Goal: Transaction & Acquisition: Purchase product/service

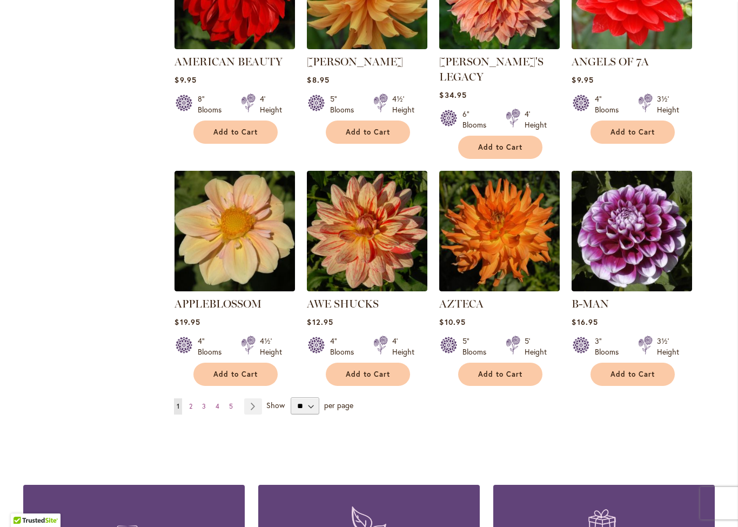
scroll to position [787, 0]
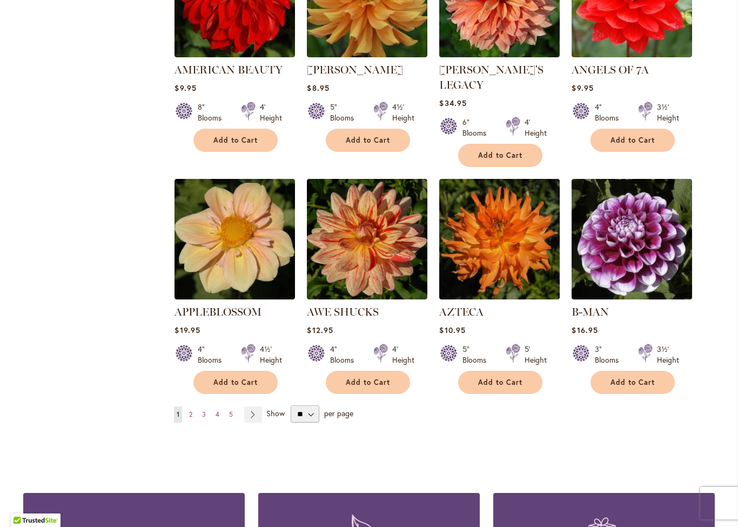
click at [384, 373] on button "Add to Cart" at bounding box center [368, 382] width 84 height 23
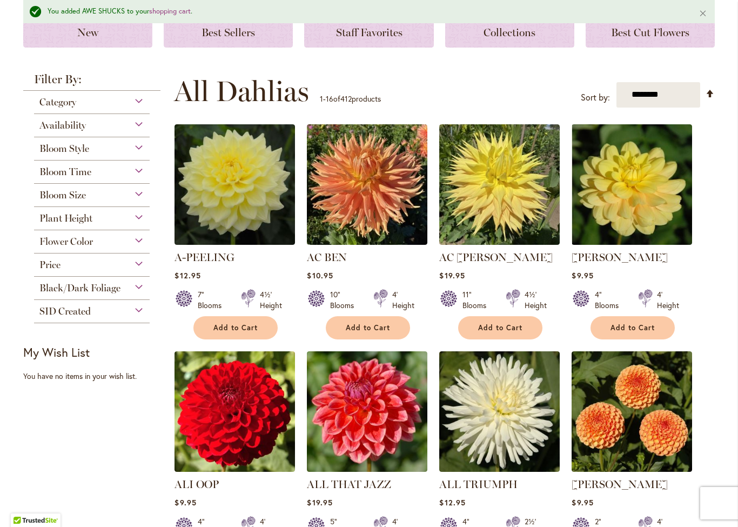
scroll to position [173, 0]
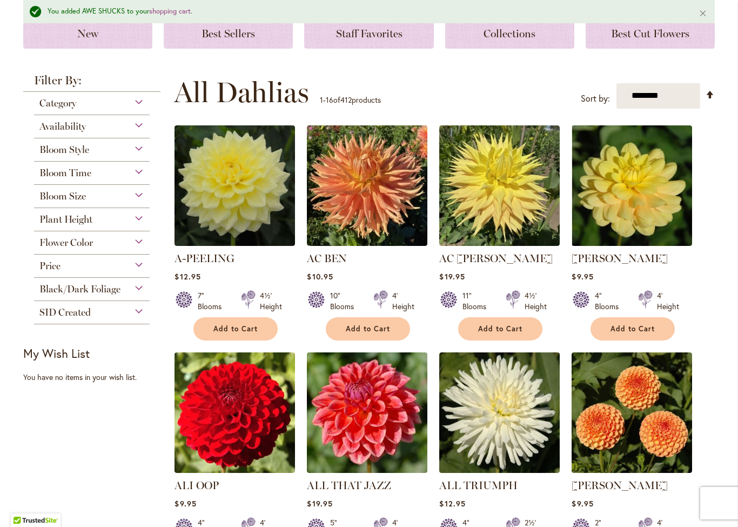
click at [378, 328] on span "Add to Cart" at bounding box center [368, 328] width 44 height 9
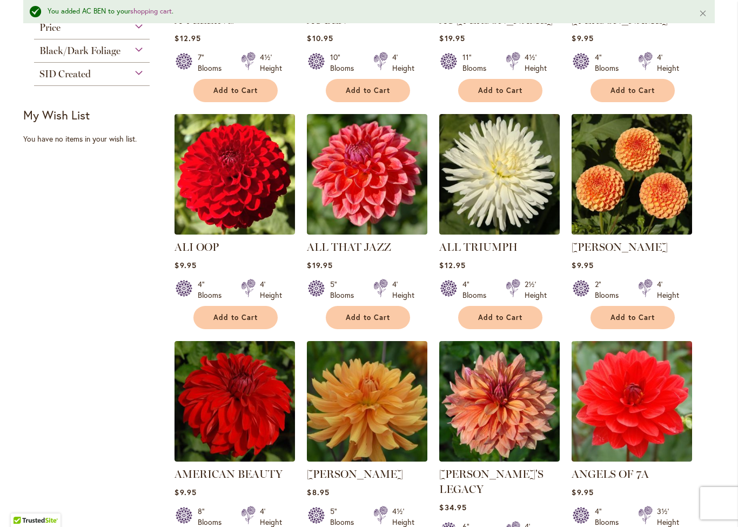
scroll to position [427, 0]
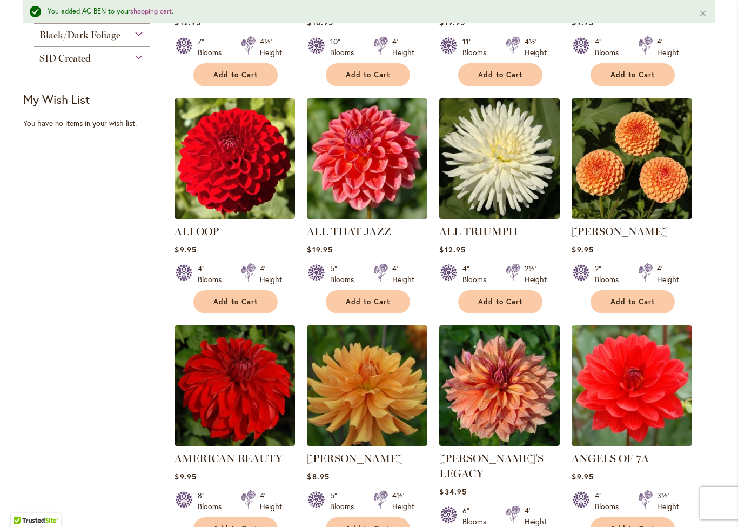
click at [380, 297] on span "Add to Cart" at bounding box center [368, 301] width 44 height 9
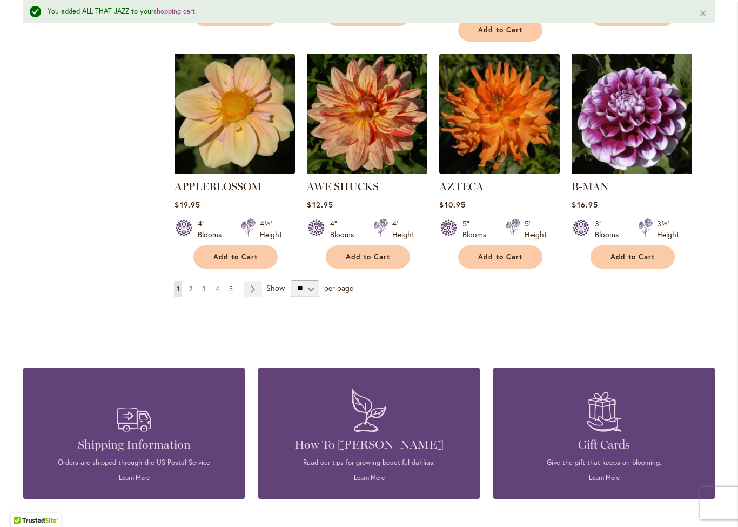
scroll to position [961, 0]
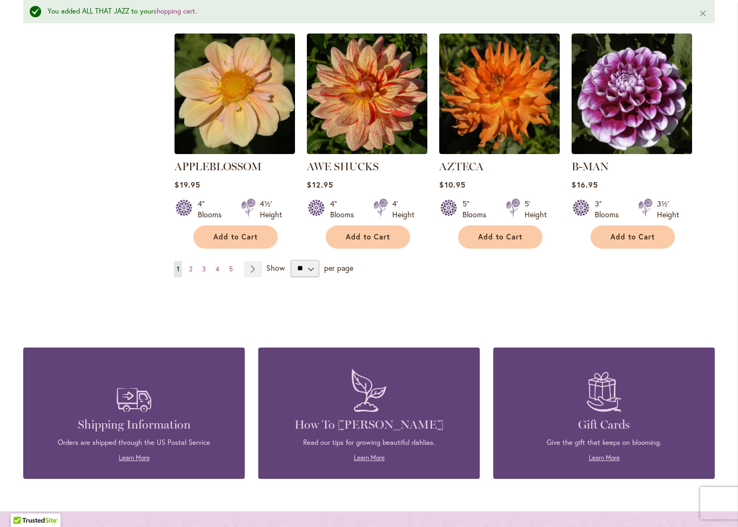
click at [254, 261] on link "Page Next" at bounding box center [253, 269] width 18 height 16
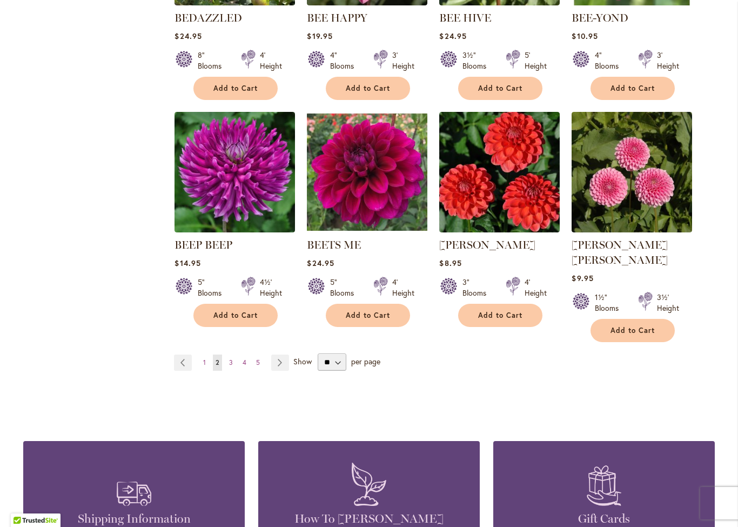
scroll to position [842, 0]
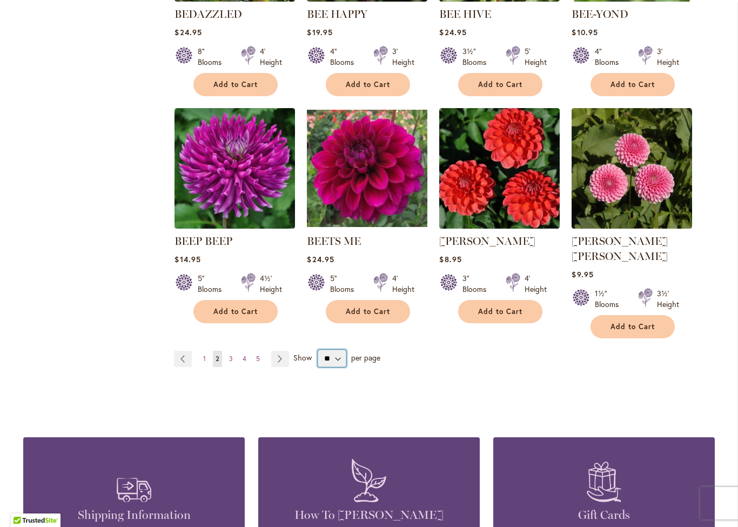
click at [341, 350] on select "** ** ** **" at bounding box center [332, 358] width 29 height 17
select select "**"
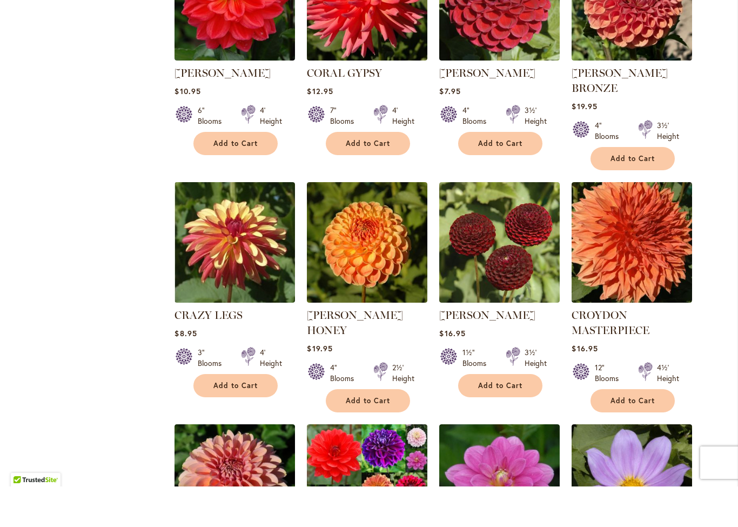
scroll to position [1243, 0]
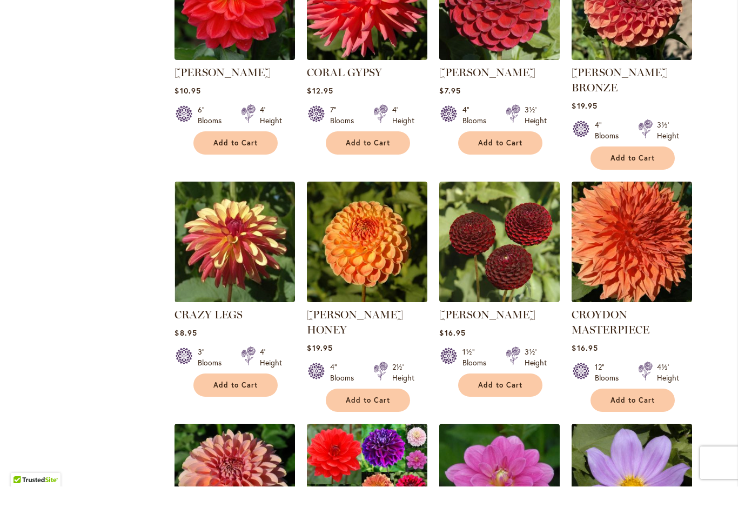
click at [250, 414] on button "Add to Cart" at bounding box center [235, 425] width 84 height 23
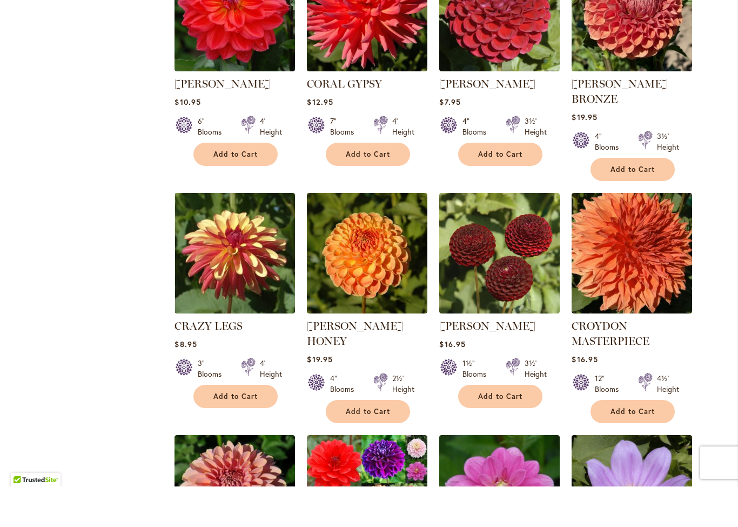
scroll to position [1261, 0]
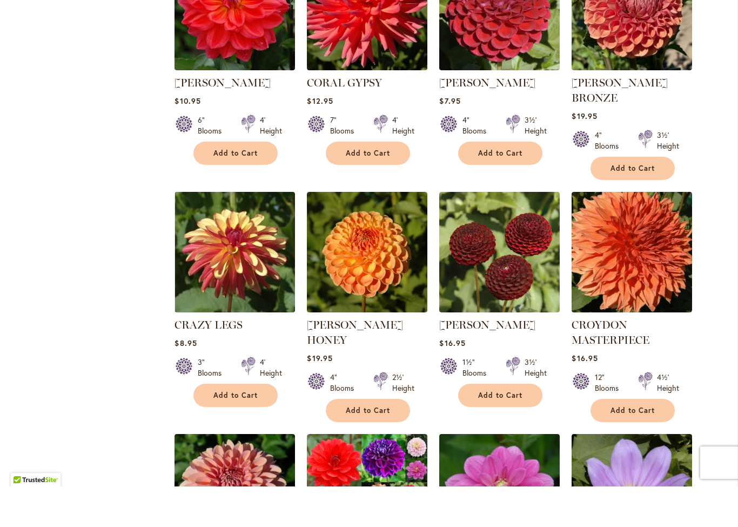
click at [244, 424] on button "Add to Cart" at bounding box center [235, 435] width 84 height 23
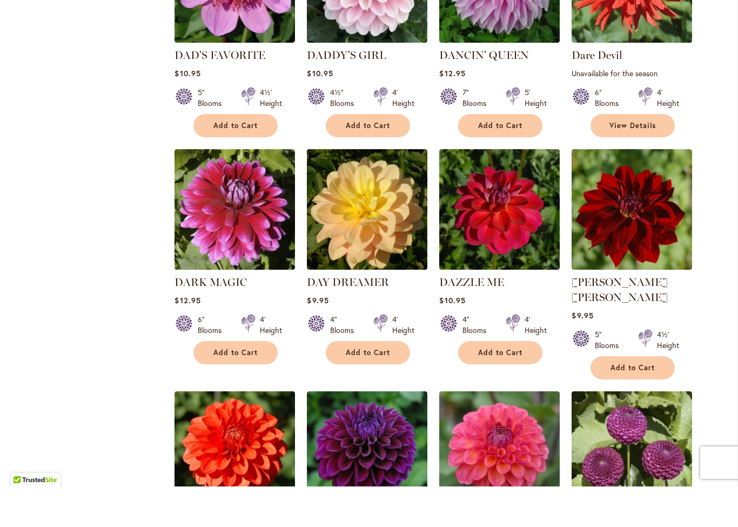
scroll to position [2011, 0]
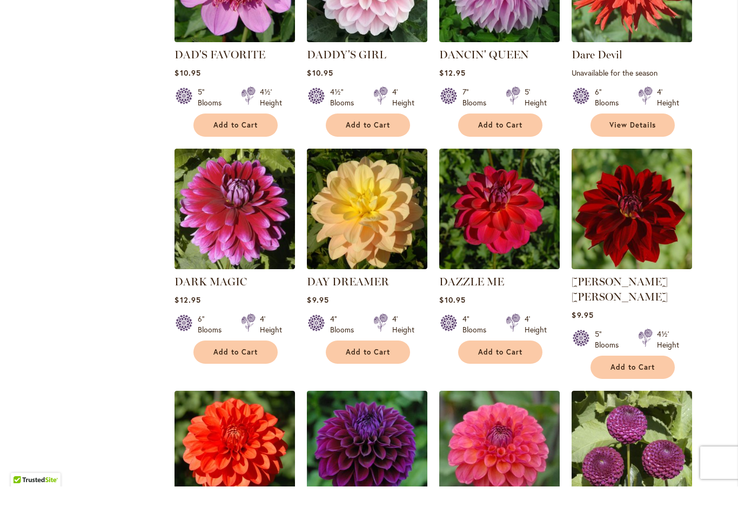
click at [239, 388] on span "Add to Cart" at bounding box center [235, 392] width 44 height 9
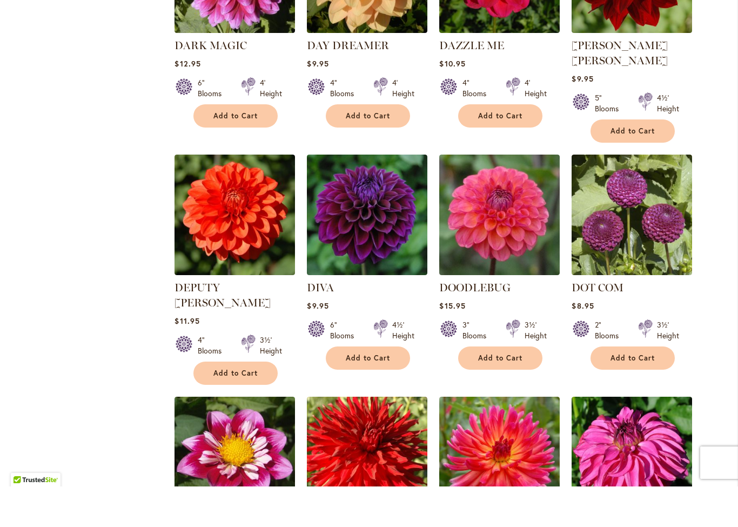
scroll to position [2250, 0]
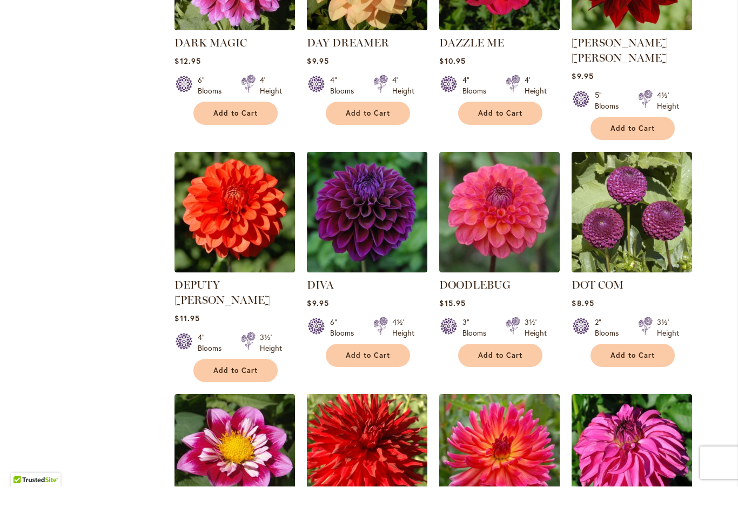
click at [503, 391] on span "Add to Cart" at bounding box center [500, 395] width 44 height 9
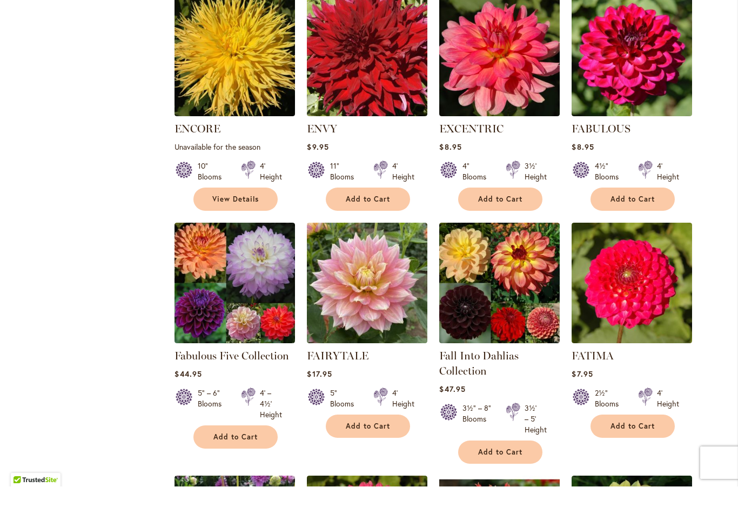
scroll to position [3330, 0]
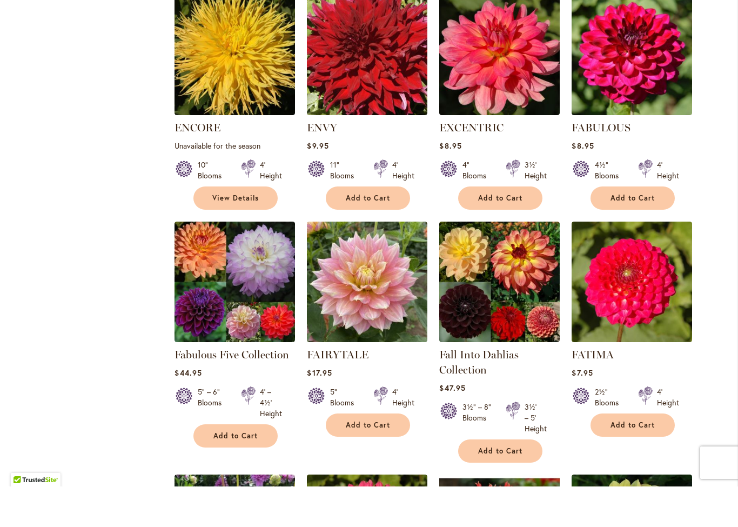
click at [377, 461] on span "Add to Cart" at bounding box center [368, 465] width 44 height 9
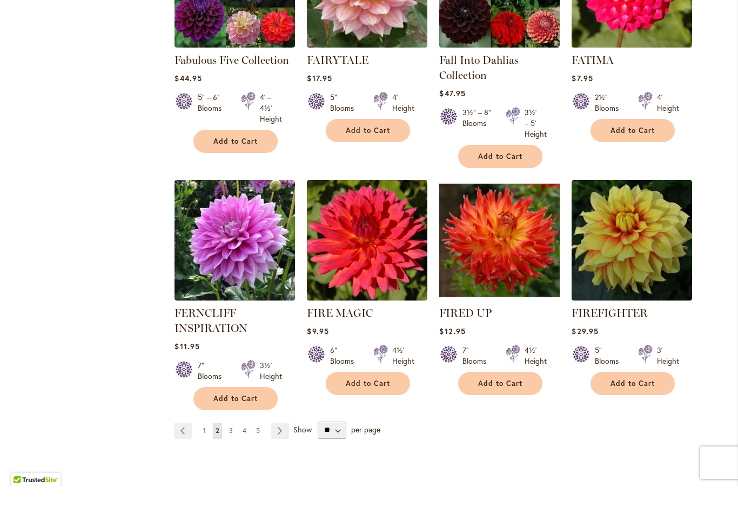
scroll to position [3629, 0]
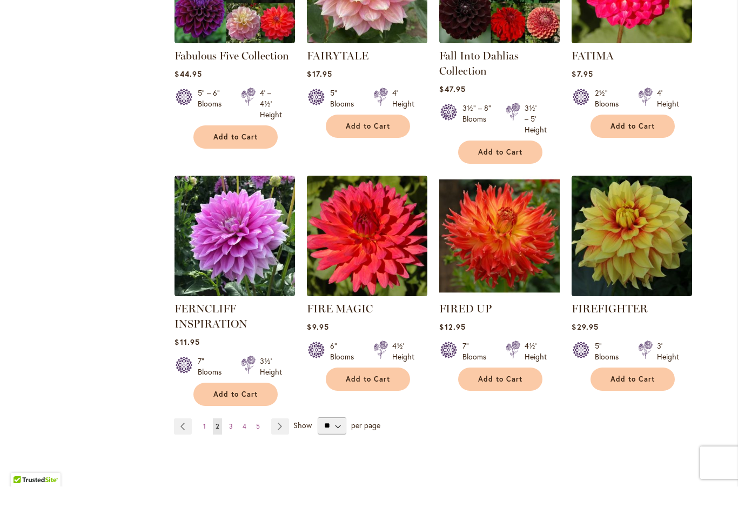
click at [284, 459] on link "Page Next" at bounding box center [280, 467] width 18 height 16
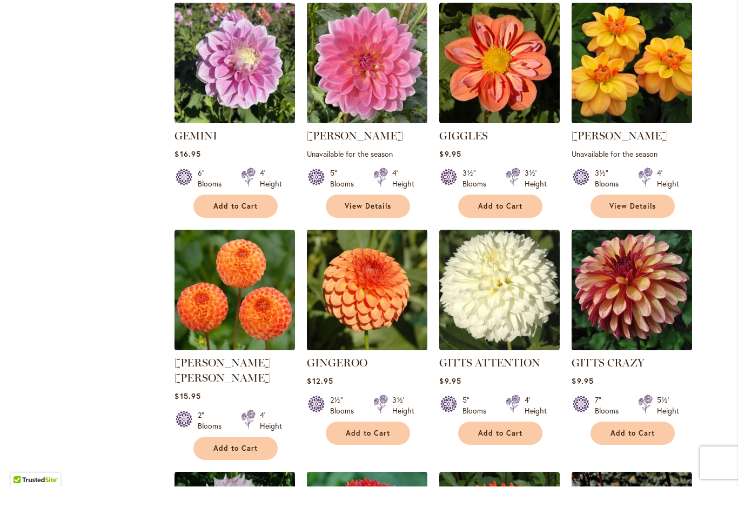
scroll to position [1195, 0]
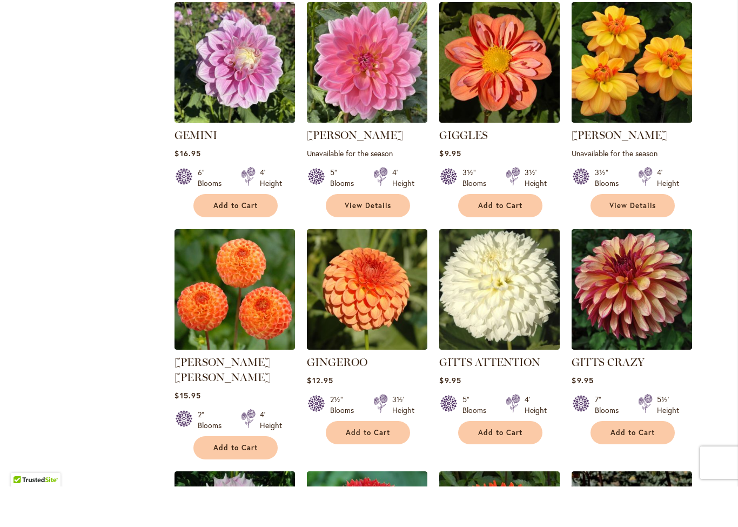
click at [636, 461] on button "Add to Cart" at bounding box center [633, 472] width 84 height 23
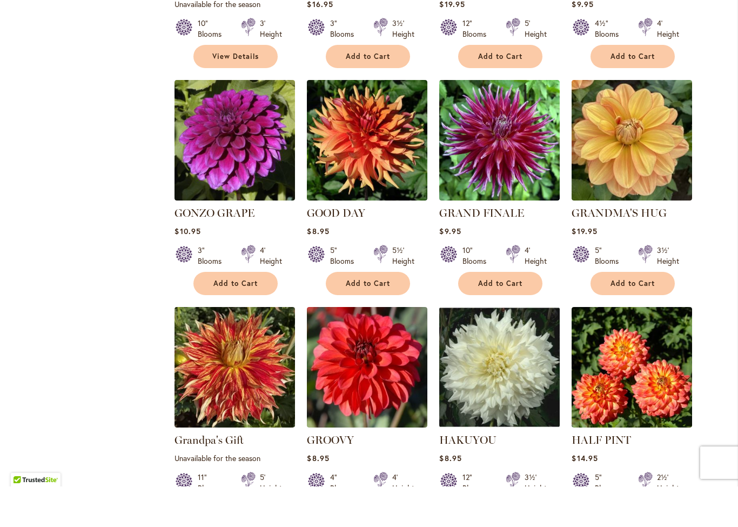
scroll to position [1842, 0]
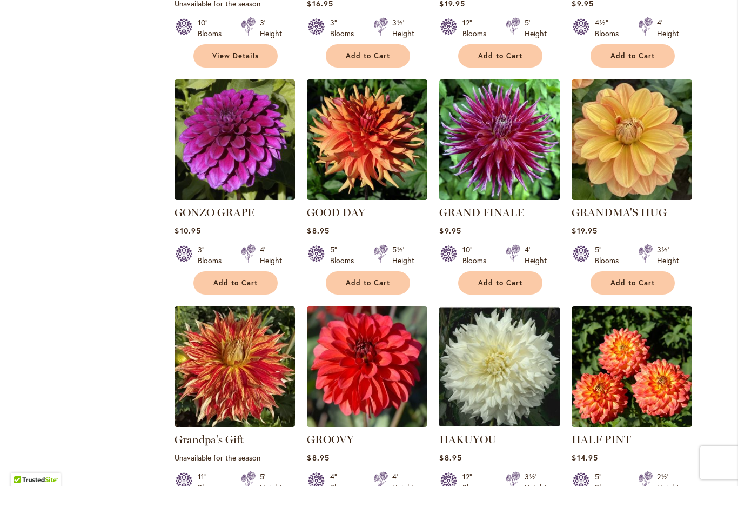
click at [372, 319] on span "Add to Cart" at bounding box center [368, 323] width 44 height 9
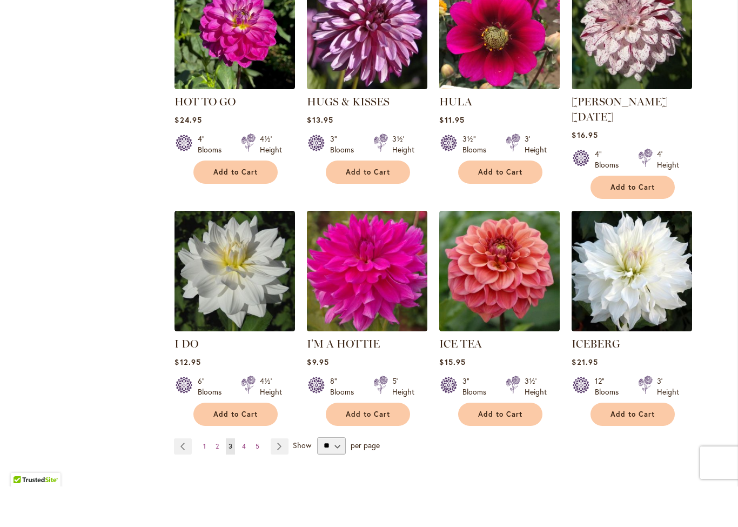
scroll to position [3598, 0]
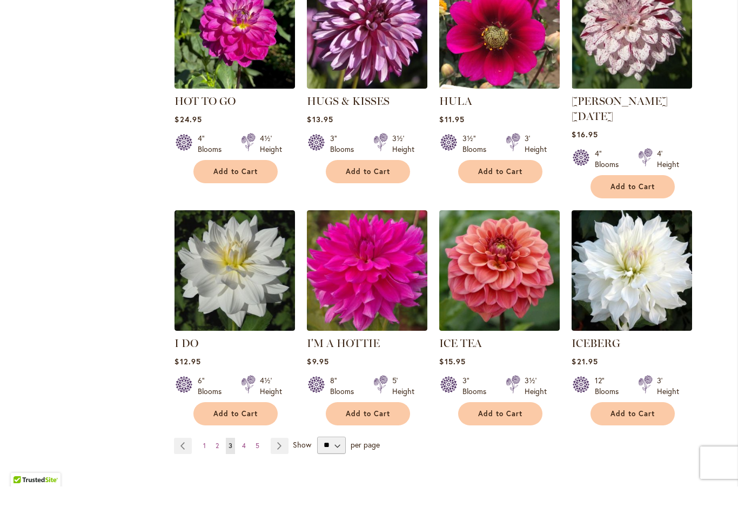
click at [507, 450] on span "Add to Cart" at bounding box center [500, 454] width 44 height 9
click at [282, 478] on link "Page Next" at bounding box center [280, 486] width 18 height 16
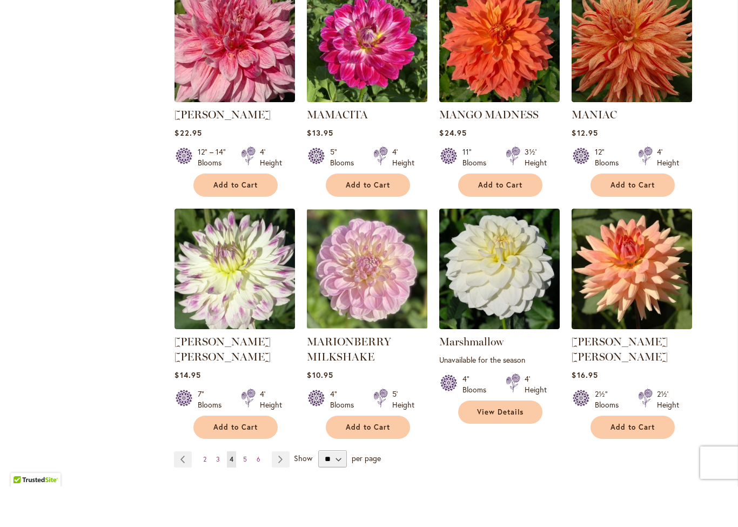
scroll to position [3532, 0]
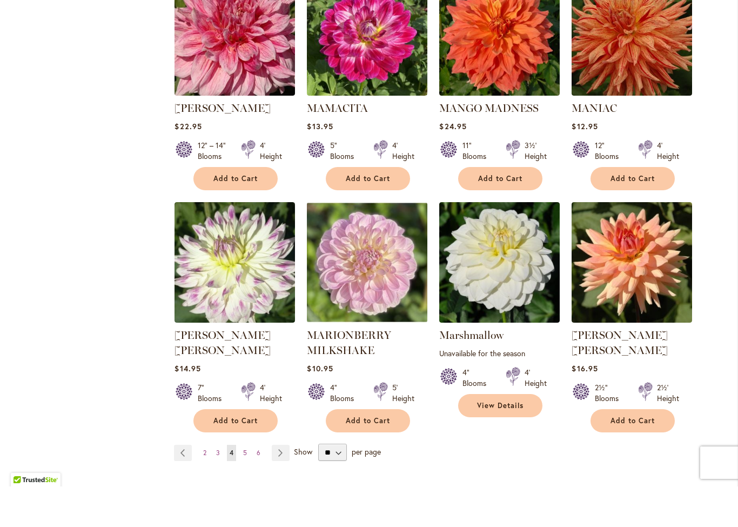
click at [279, 485] on link "Page Next" at bounding box center [281, 493] width 18 height 16
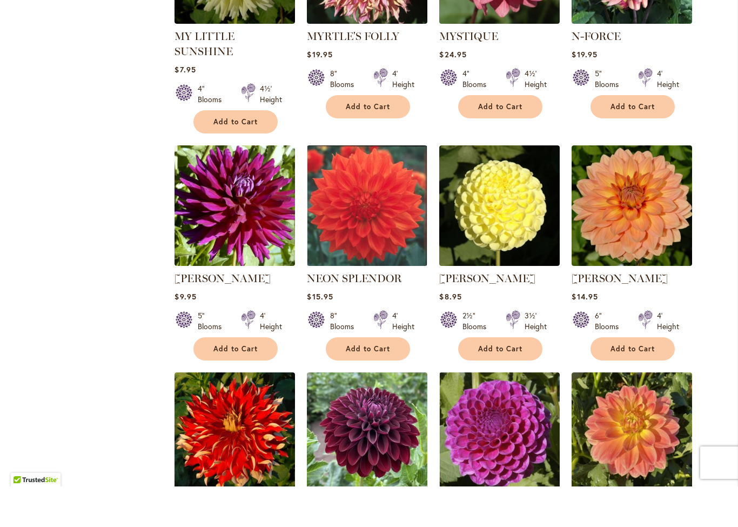
scroll to position [1477, 0]
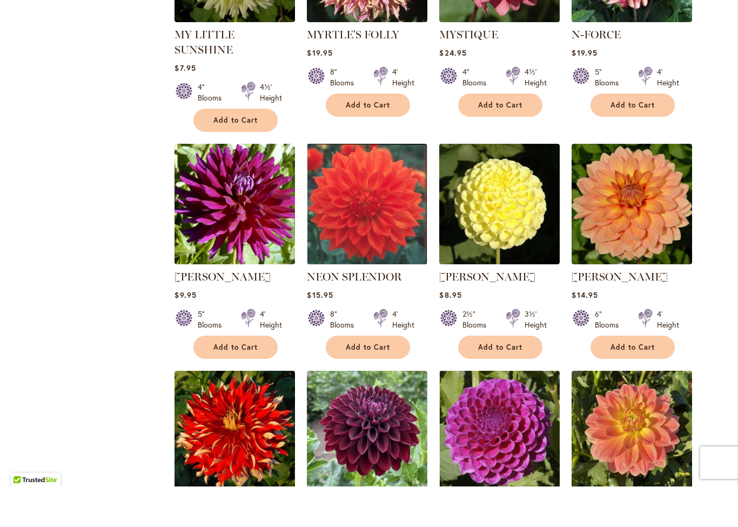
click at [245, 383] on span "Add to Cart" at bounding box center [235, 387] width 44 height 9
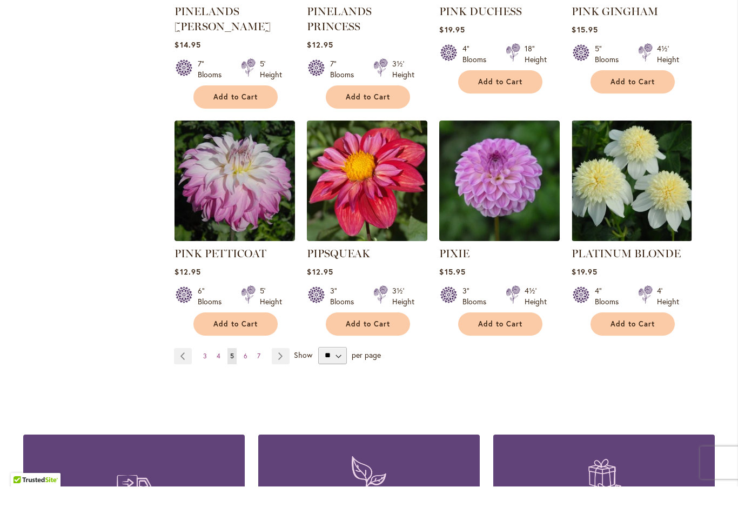
scroll to position [3663, 0]
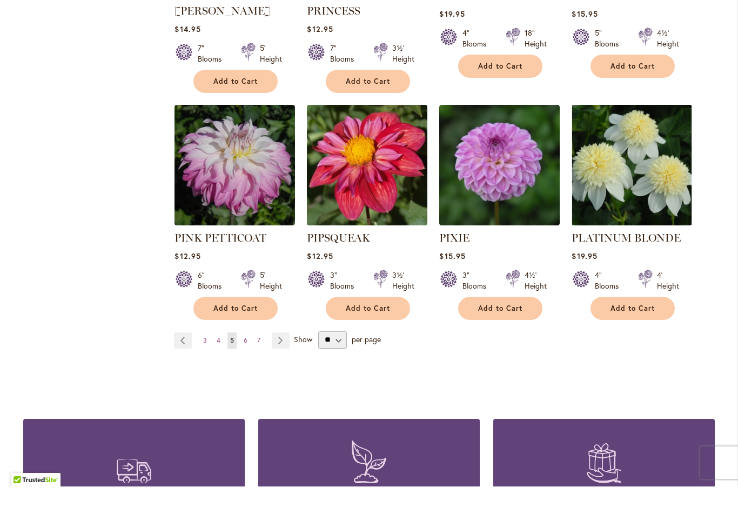
click at [287, 373] on link "Page Next" at bounding box center [281, 381] width 18 height 16
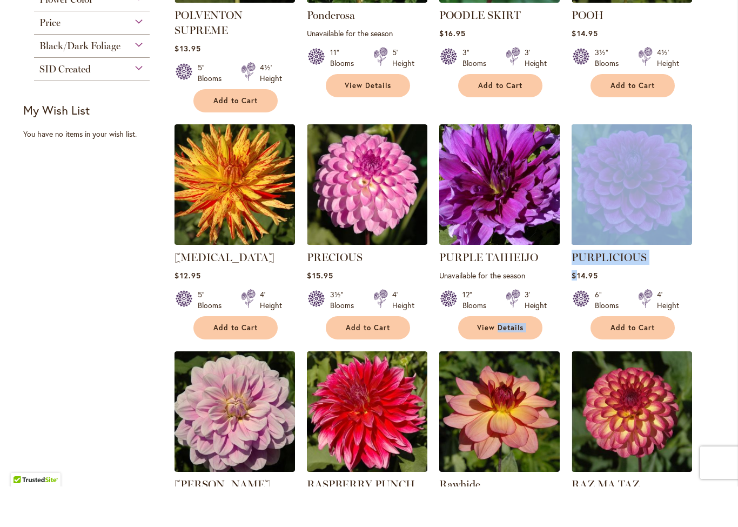
scroll to position [348, 0]
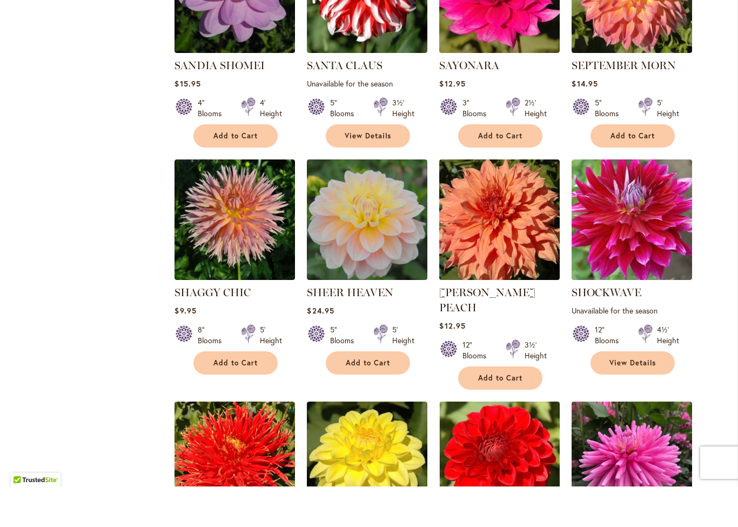
scroll to position [1230, 0]
